Goal: Task Accomplishment & Management: Manage account settings

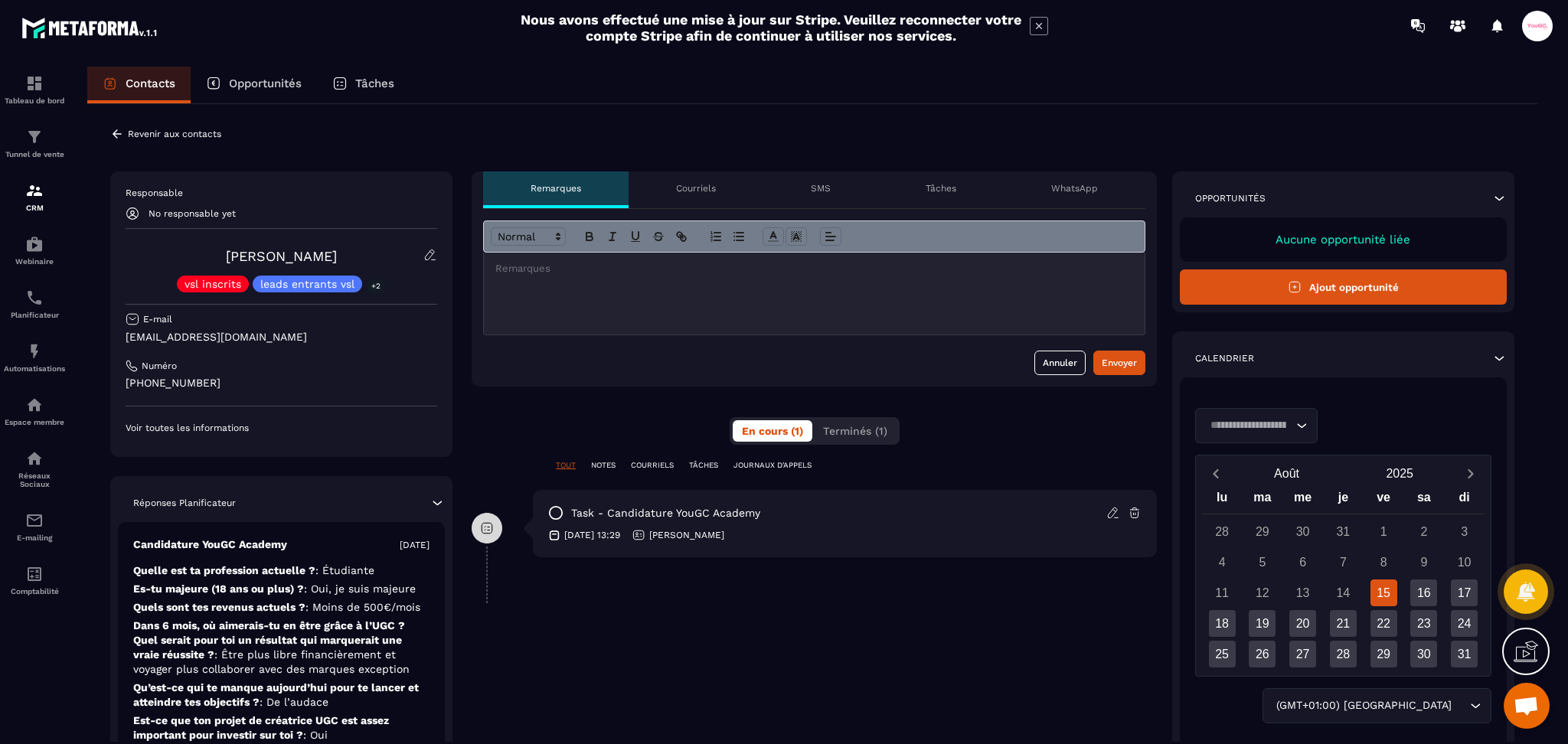
click at [144, 128] on p "Revenir aux contacts" at bounding box center [174, 133] width 93 height 10
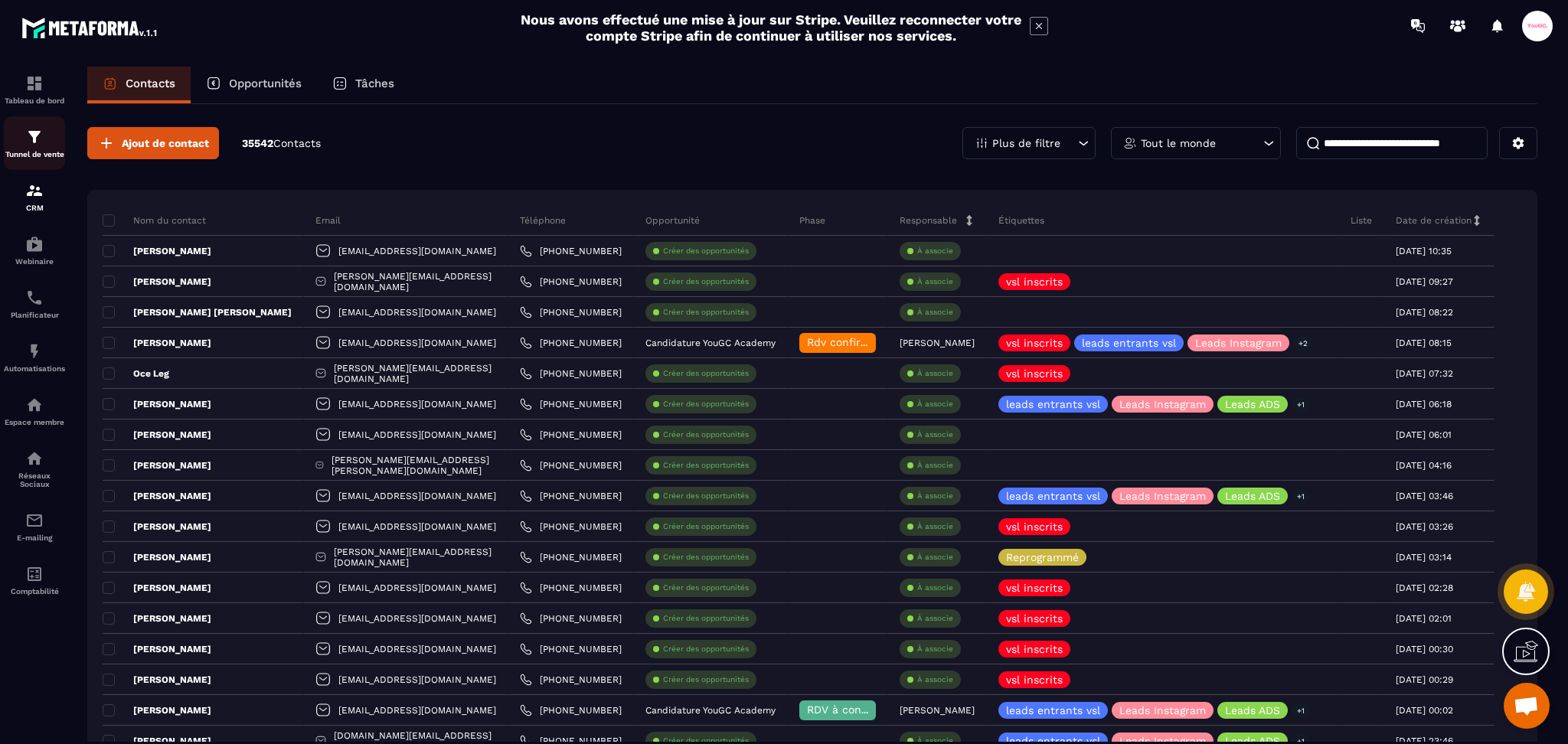
click at [19, 140] on div "Tunnel de vente" at bounding box center [34, 143] width 61 height 30
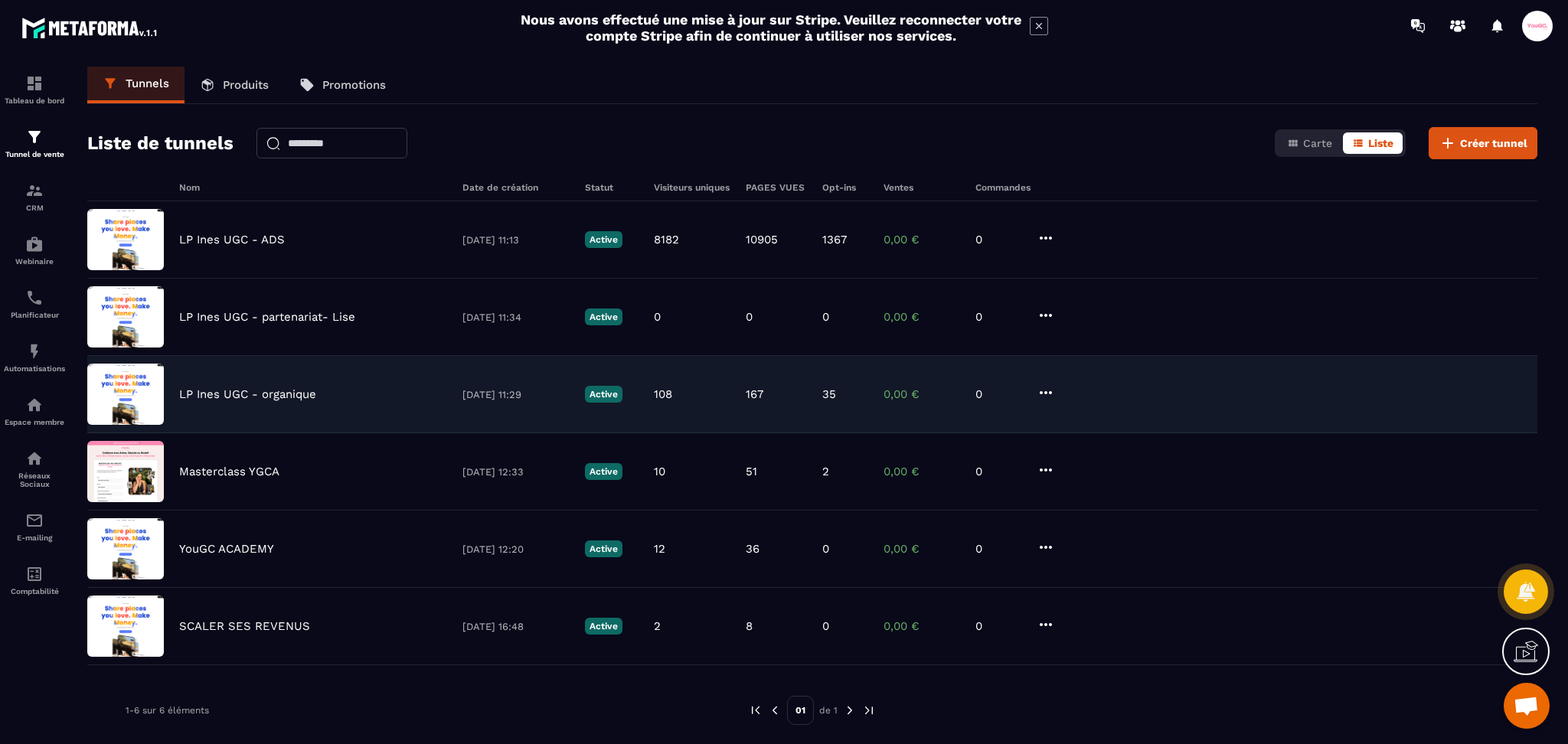
click at [239, 397] on p "LP Ines UGC - organique" at bounding box center [247, 394] width 137 height 14
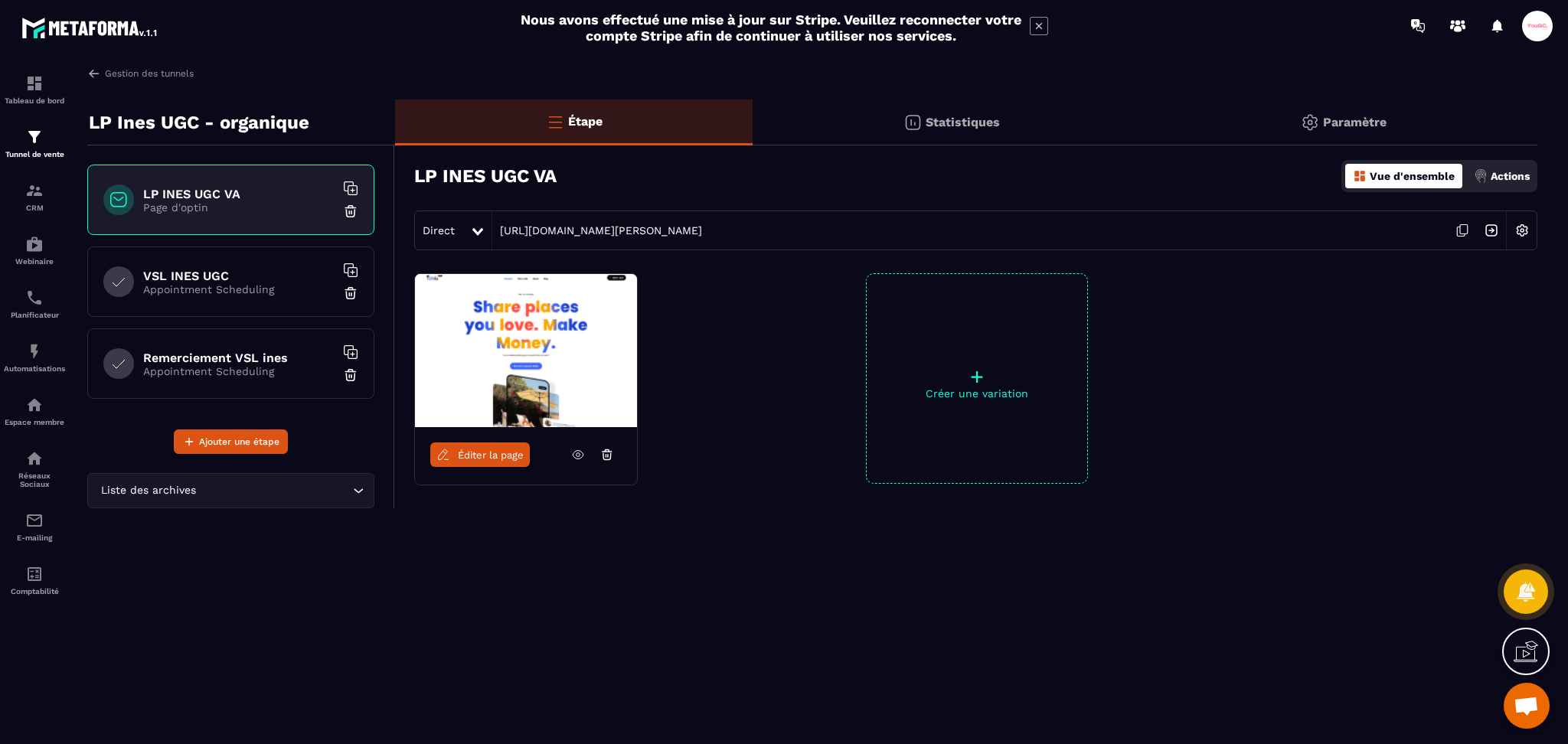
click at [181, 274] on h6 "VSL INES UGC" at bounding box center [239, 276] width 192 height 14
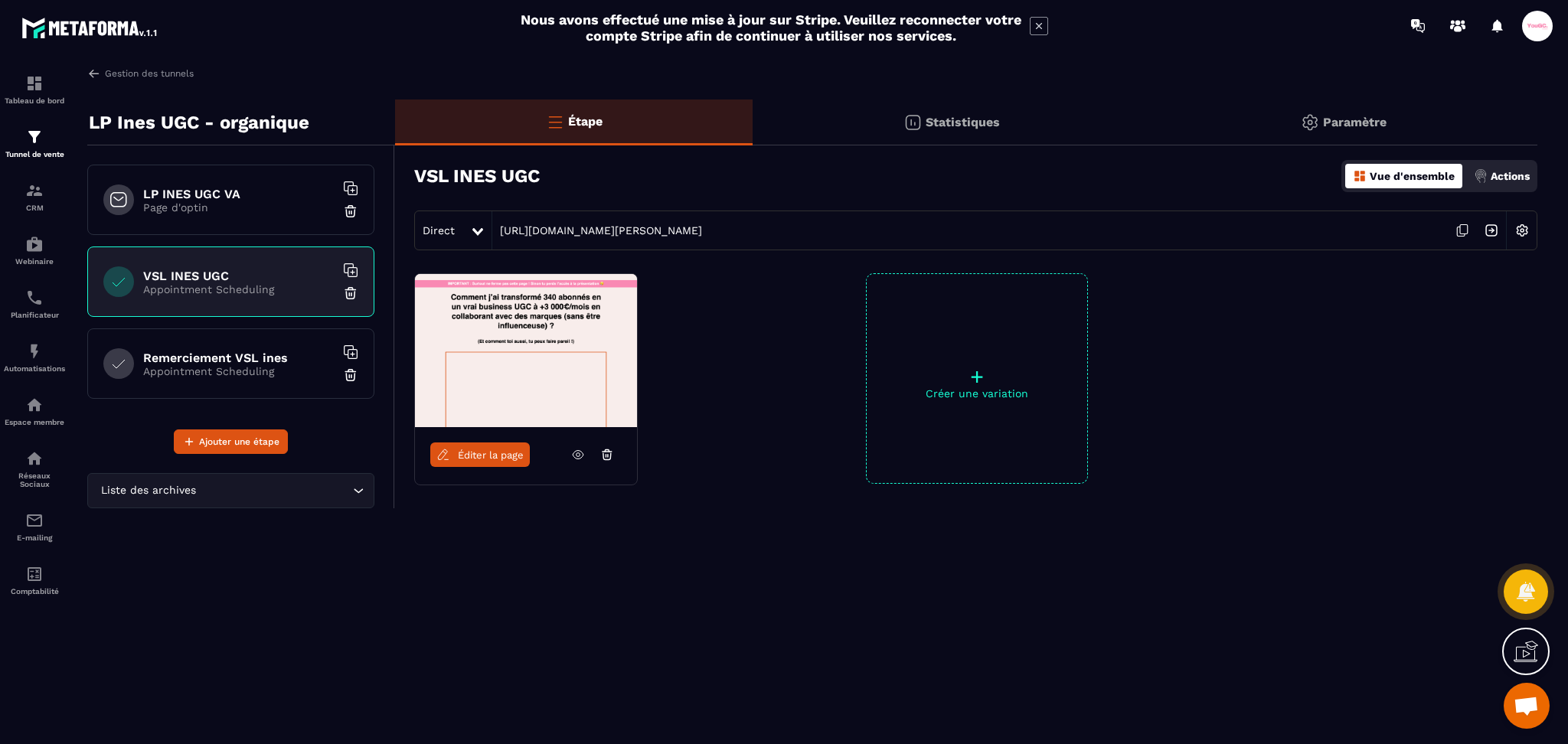
click at [182, 354] on h6 "Remerciement VSL ines" at bounding box center [239, 358] width 192 height 14
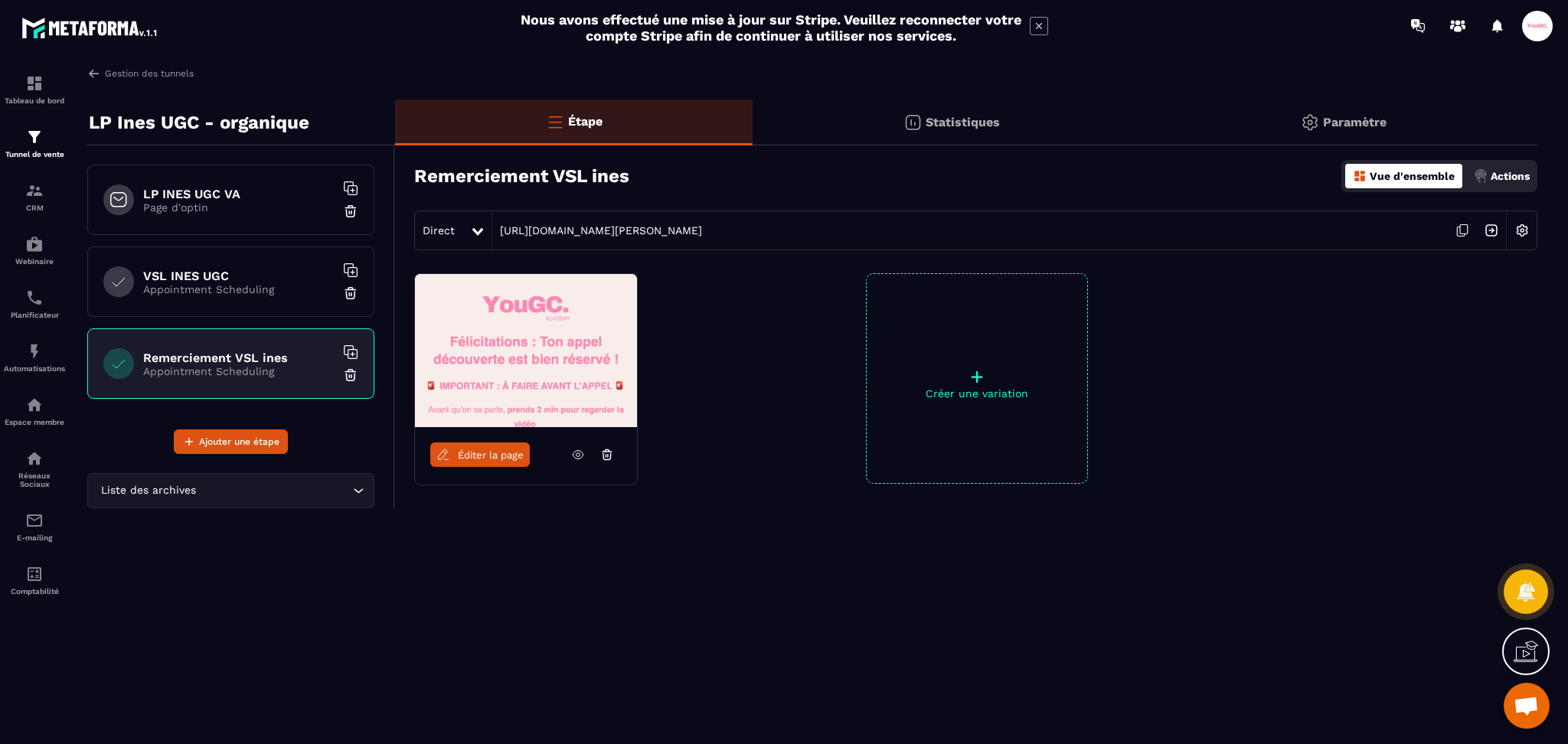
click at [182, 289] on p "Appointment Scheduling" at bounding box center [239, 289] width 192 height 12
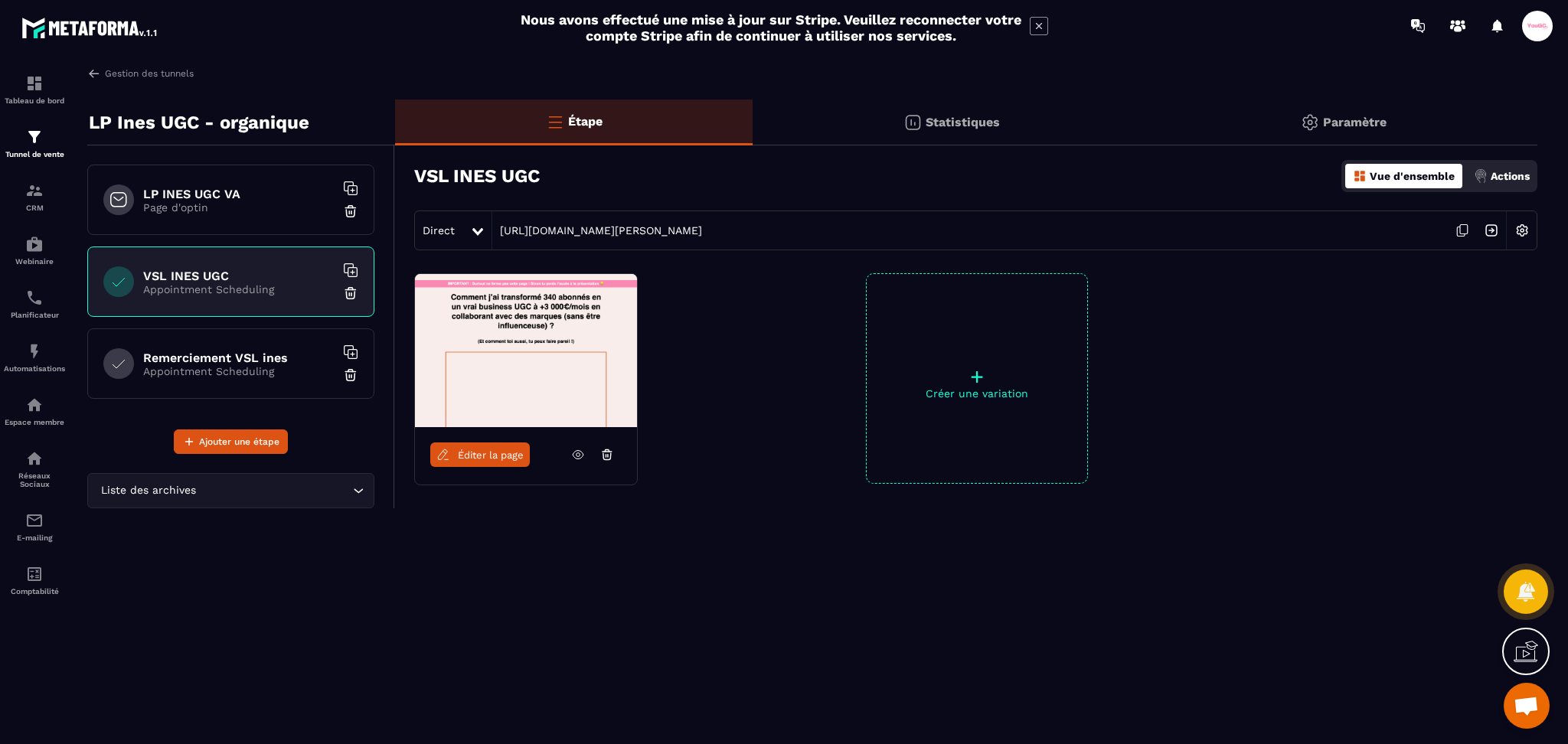
click at [572, 452] on icon at bounding box center [577, 454] width 14 height 14
click at [33, 178] on link "CRM" at bounding box center [34, 196] width 61 height 54
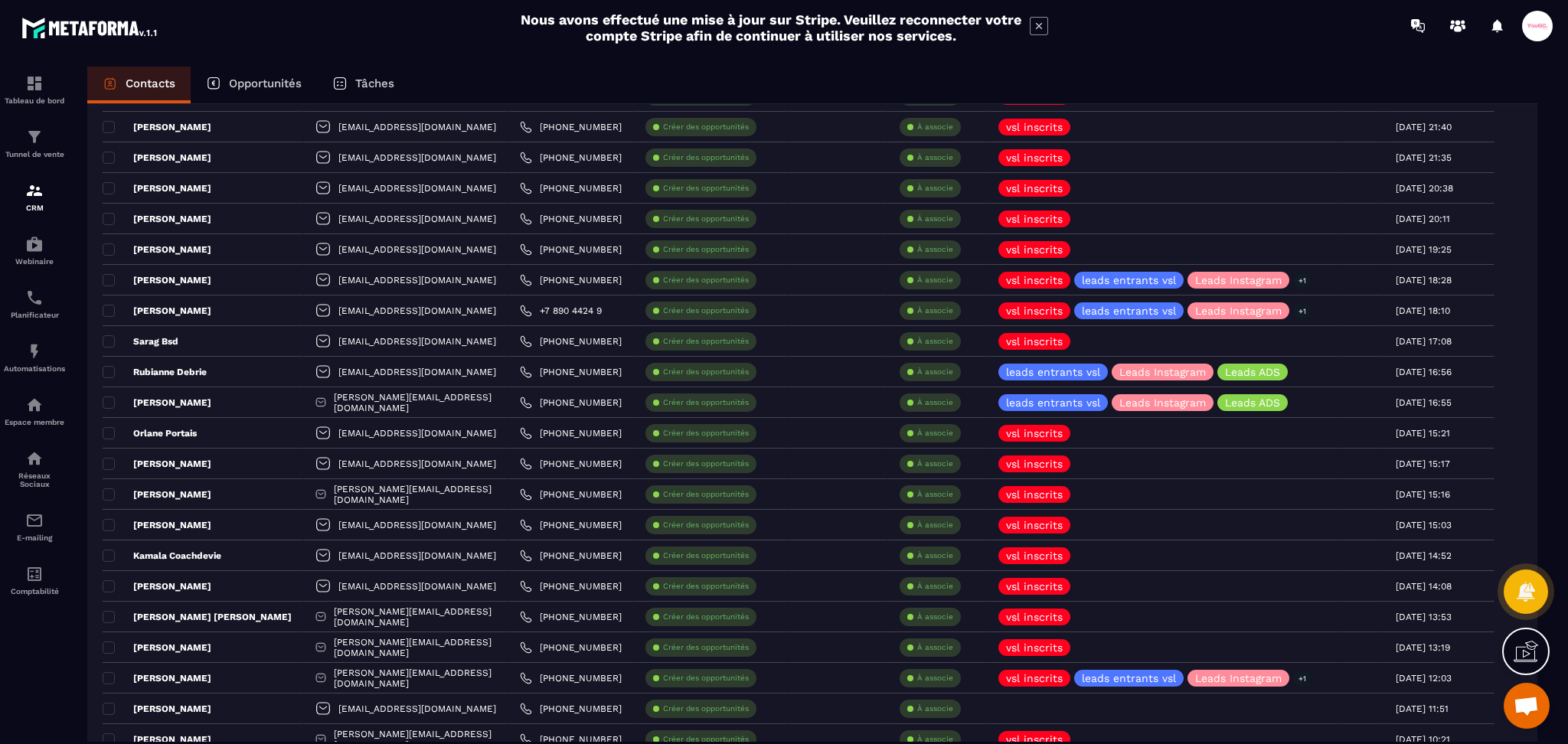
scroll to position [2245, 0]
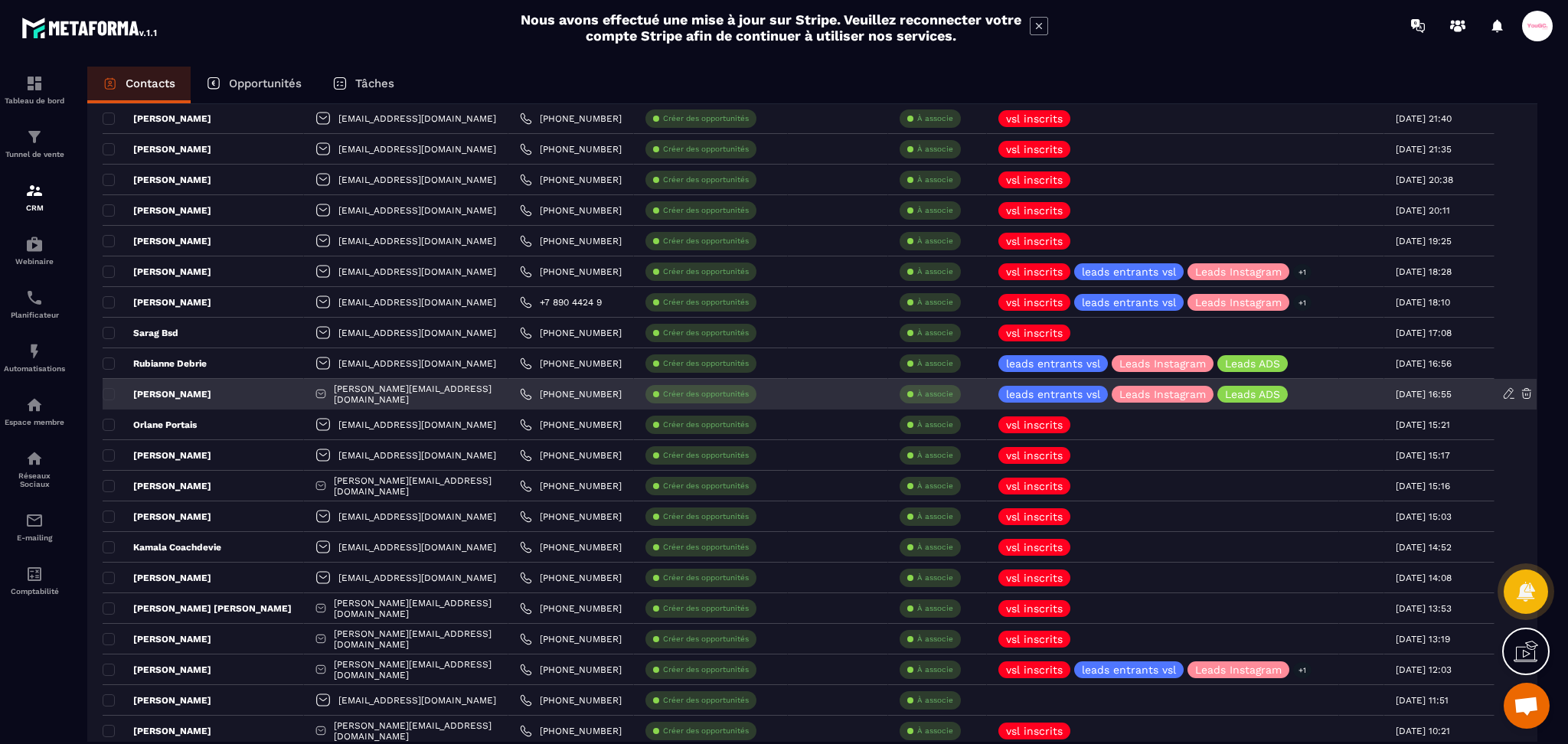
click at [180, 398] on div "[PERSON_NAME]" at bounding box center [203, 394] width 201 height 30
